Goal: Navigation & Orientation: Find specific page/section

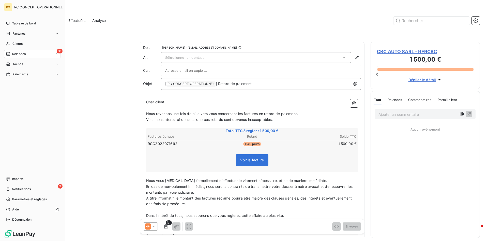
scroll to position [191, 109]
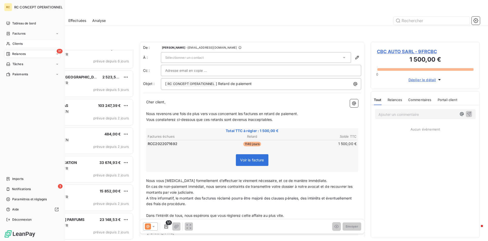
click at [22, 43] on span "Clients" at bounding box center [17, 43] width 10 height 5
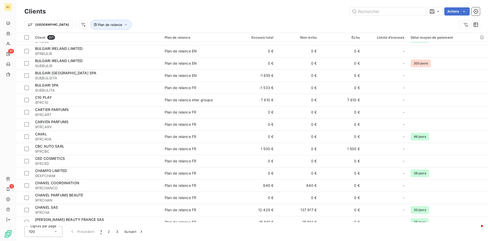
scroll to position [207, 0]
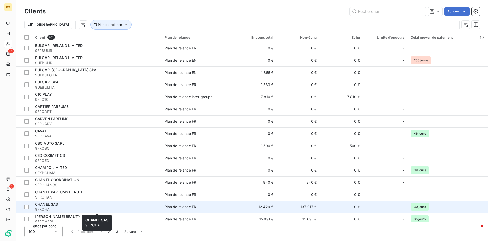
click at [45, 204] on span "CHANEL SAS" at bounding box center [46, 204] width 23 height 4
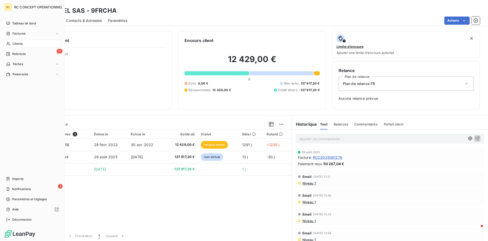
click at [15, 43] on span "Clients" at bounding box center [17, 43] width 10 height 5
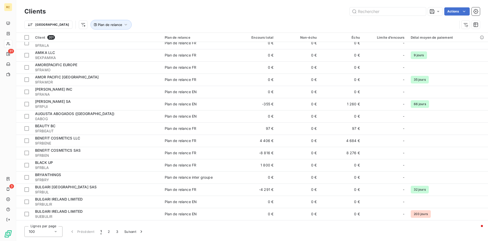
scroll to position [52, 0]
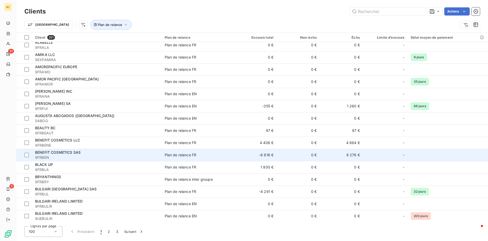
click at [50, 151] on span "BENEFIT COSMETICS SAS" at bounding box center [57, 152] width 45 height 4
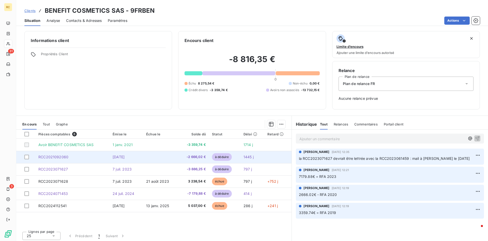
scroll to position [2, 0]
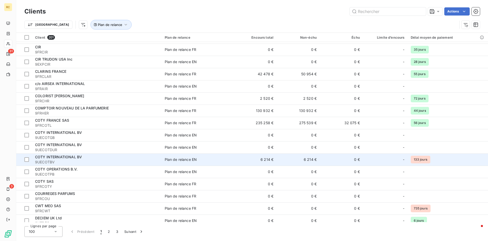
scroll to position [440, 0]
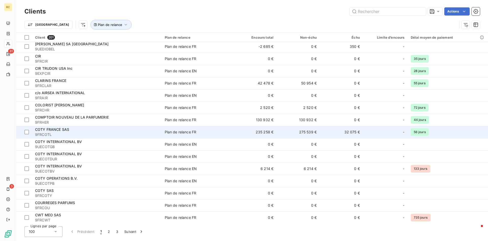
click at [41, 128] on span "COTY FRANCE SAS" at bounding box center [52, 129] width 34 height 4
